Goal: Task Accomplishment & Management: Complete application form

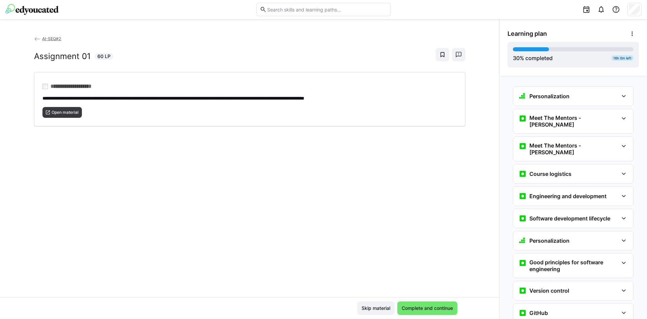
scroll to position [536, 0]
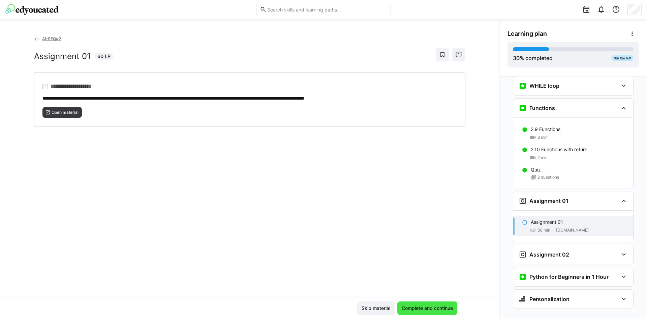
click at [427, 306] on span "Complete and continue" at bounding box center [427, 307] width 53 height 7
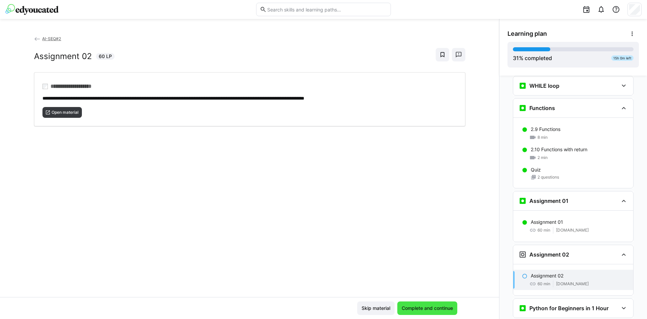
click at [440, 306] on span "Complete and continue" at bounding box center [427, 307] width 53 height 7
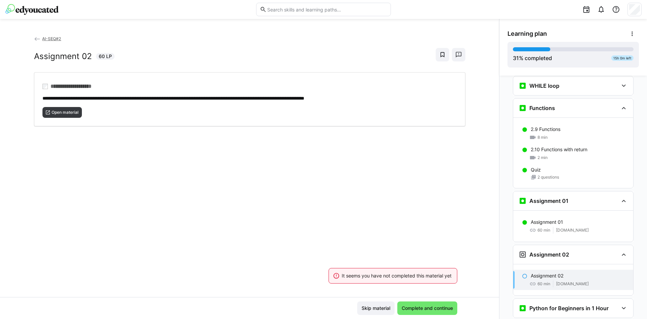
click at [403, 233] on div "**********" at bounding box center [249, 166] width 499 height 262
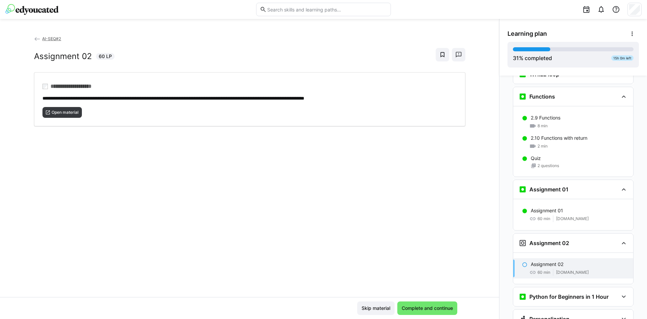
scroll to position [567, 0]
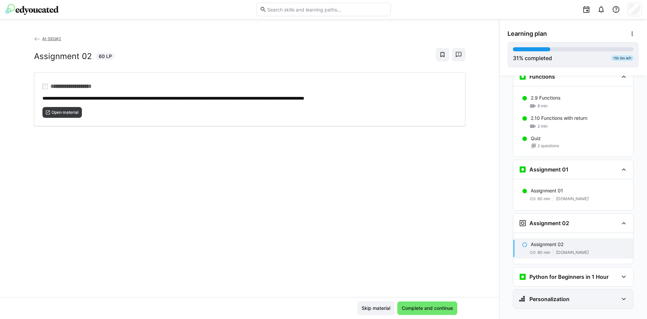
click at [558, 289] on div "Personalization" at bounding box center [573, 298] width 120 height 19
drag, startPoint x: 533, startPoint y: 307, endPoint x: 533, endPoint y: 303, distance: 4.0
click at [533, 317] on p "Question 1" at bounding box center [542, 320] width 23 height 7
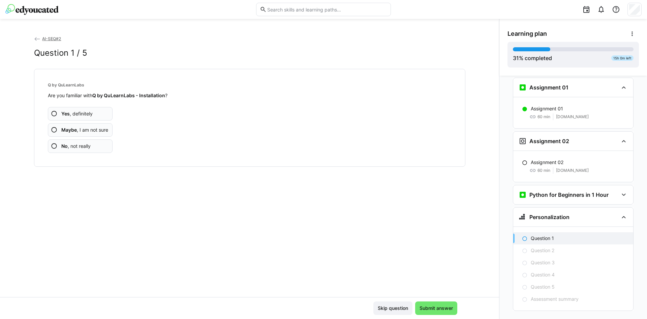
scroll to position [651, 0]
click at [82, 147] on span "No , not really" at bounding box center [75, 146] width 29 height 7
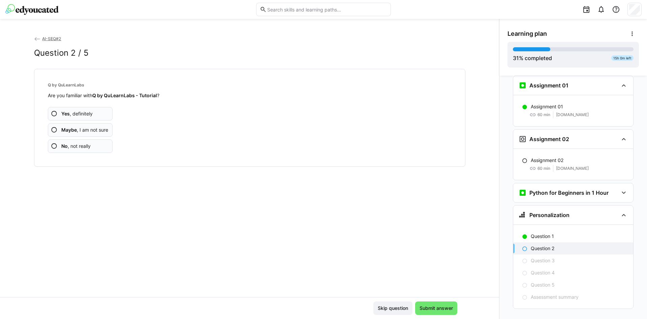
click at [82, 147] on span "No , not really" at bounding box center [75, 146] width 29 height 7
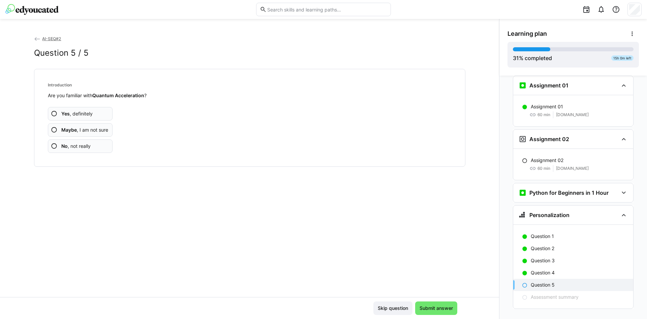
click at [82, 147] on span "No , not really" at bounding box center [75, 146] width 29 height 7
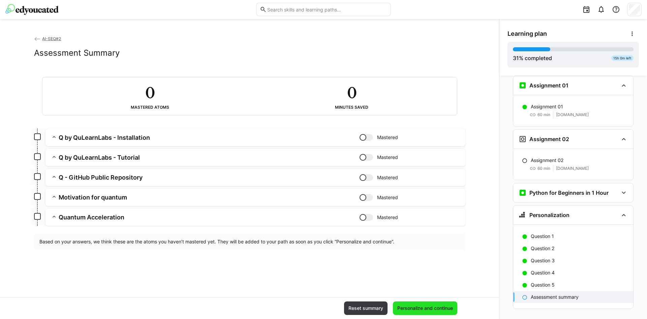
click at [425, 305] on span "Personalize and continue" at bounding box center [426, 307] width 58 height 7
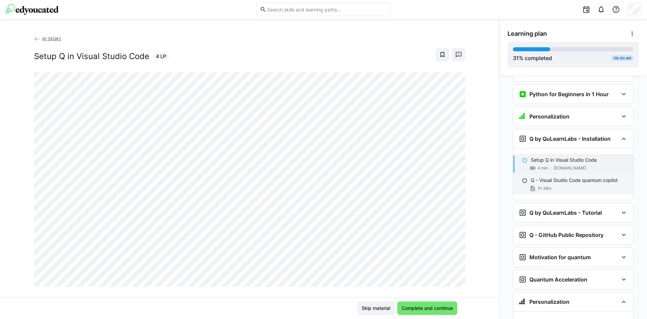
scroll to position [729, 0]
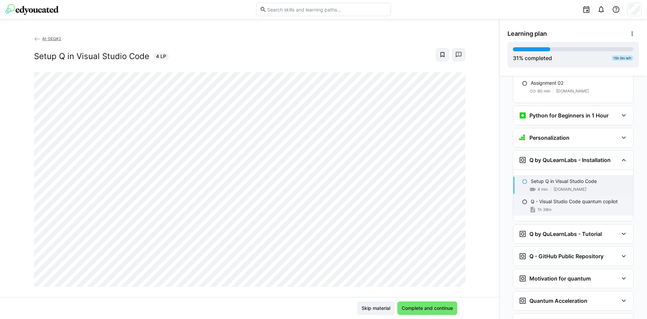
click at [563, 195] on div "Q - Visual Studio Code quantum copilot 1h 38m" at bounding box center [573, 205] width 120 height 20
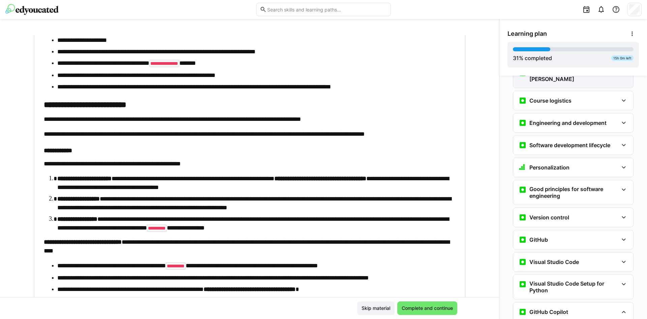
scroll to position [0, 0]
